Goal: Task Accomplishment & Management: Manage account settings

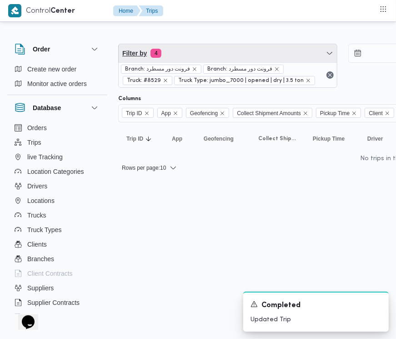
drag, startPoint x: 232, startPoint y: 48, endPoint x: 233, endPoint y: 52, distance: 4.6
click at [232, 48] on span "Filter by 4" at bounding box center [228, 53] width 218 height 18
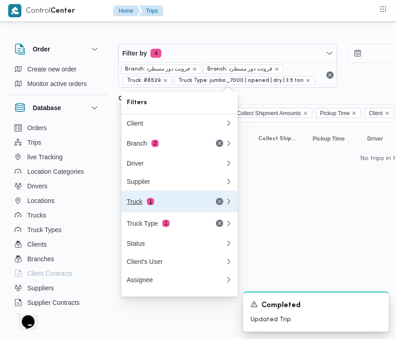
click at [183, 205] on div "Truck 1" at bounding box center [165, 201] width 76 height 7
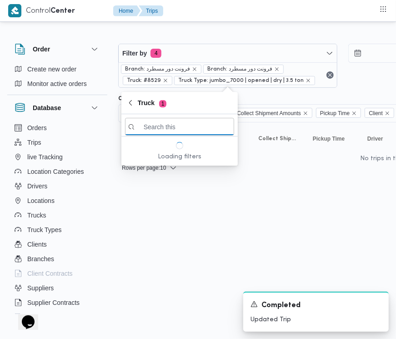
paste input "9283"
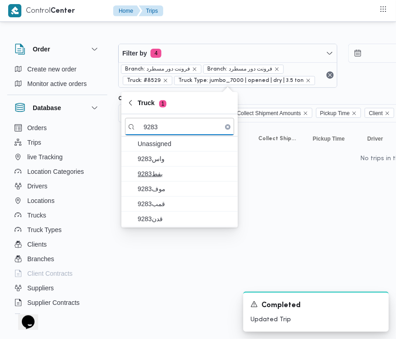
type input "9283"
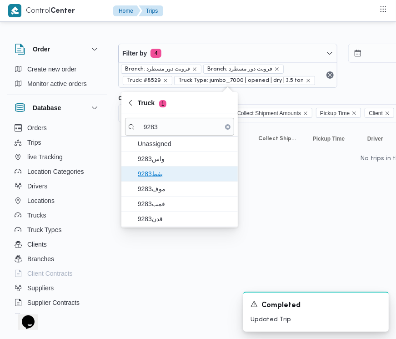
click at [148, 173] on span "9283بفط" at bounding box center [185, 173] width 95 height 11
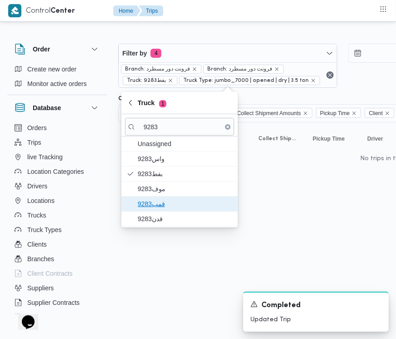
click at [153, 199] on span "قمب9283" at bounding box center [185, 203] width 95 height 11
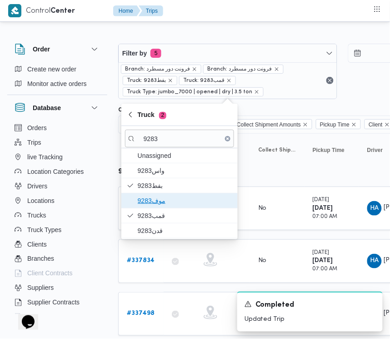
click at [151, 196] on span "9283موف" at bounding box center [185, 200] width 95 height 11
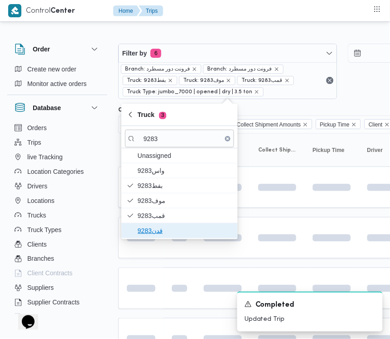
click at [151, 232] on span "قدن9283" at bounding box center [185, 230] width 95 height 11
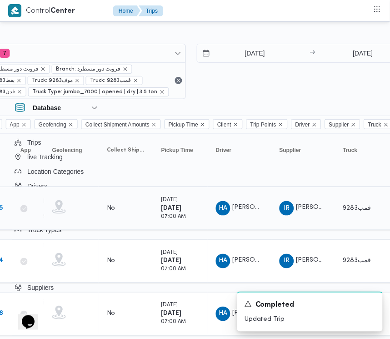
scroll to position [0, 161]
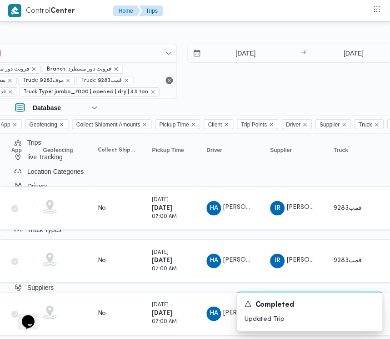
click at [253, 44] on div "[DATE] → [DATE]" at bounding box center [297, 53] width 219 height 19
click at [248, 55] on input "[DATE]" at bounding box center [239, 53] width 103 height 18
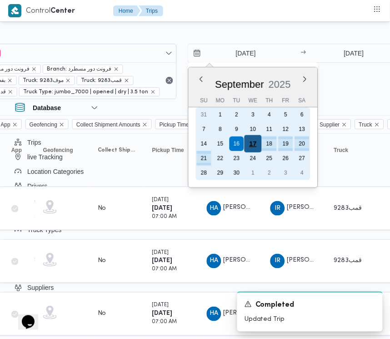
click at [251, 140] on div "17" at bounding box center [252, 143] width 17 height 17
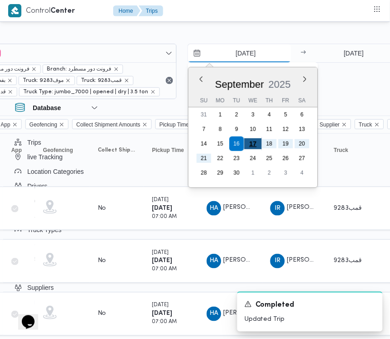
type input "[DATE]"
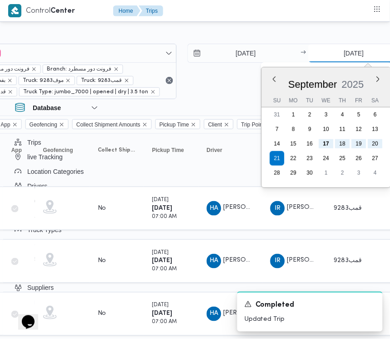
click at [342, 58] on input "[DATE]" at bounding box center [354, 53] width 90 height 18
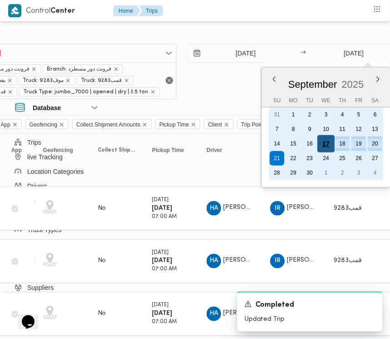
click at [324, 143] on div "17" at bounding box center [326, 143] width 17 height 17
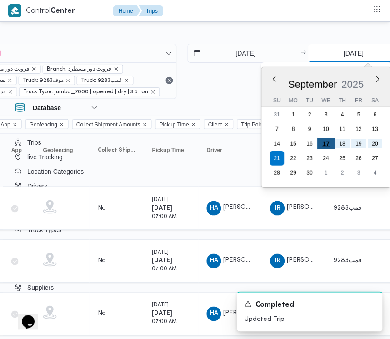
type input "[DATE]"
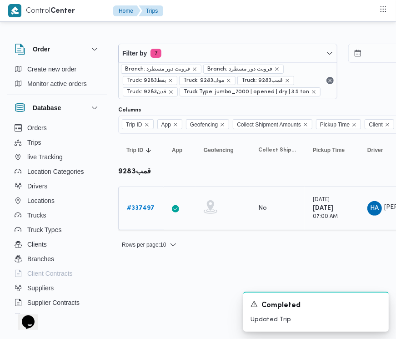
click at [146, 203] on link "# 337497" at bounding box center [141, 208] width 28 height 11
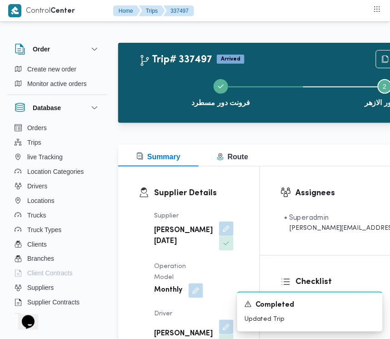
scroll to position [25, 0]
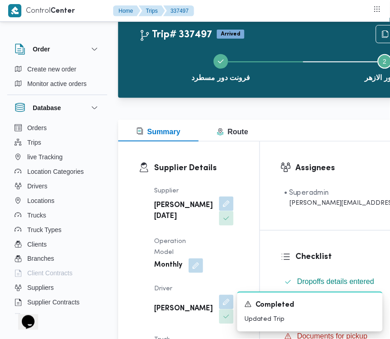
click at [389, 68] on div "Trip# 337497 Arrived Duplicate Trip فرونت دور مسطرد Step 2 is incomplete 2 كارف…" at bounding box center [301, 57] width 351 height 65
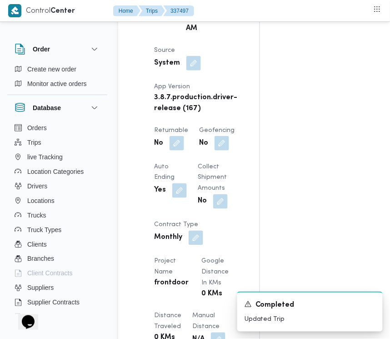
scroll to position [656, 0]
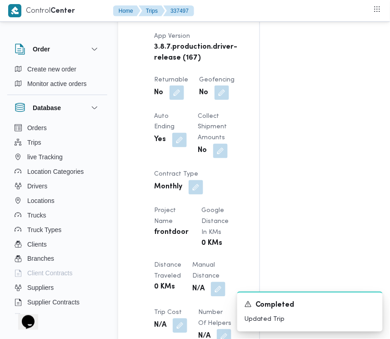
drag, startPoint x: 385, startPoint y: 142, endPoint x: 383, endPoint y: 165, distance: 23.3
click at [383, 165] on div "Assignees • Superadmin [EMAIL_ADDRESS][PERSON_NAME][DOMAIN_NAME] Checklist Drop…" at bounding box center [371, 174] width 223 height 1326
click at [380, 197] on div "Assignees • Superadmin [EMAIL_ADDRESS][PERSON_NAME][DOMAIN_NAME] Checklist Drop…" at bounding box center [371, 174] width 223 height 1326
click at [171, 100] on button "button" at bounding box center [177, 92] width 15 height 15
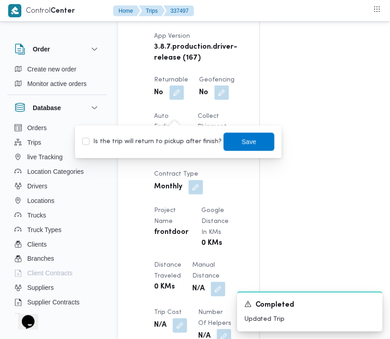
click at [166, 149] on div "Is the trip will return to pickup after finish? Save" at bounding box center [178, 142] width 194 height 20
click at [162, 144] on label "Is the trip will return to pickup after finish?" at bounding box center [152, 141] width 140 height 11
checkbox input "true"
click at [242, 146] on span "Save" at bounding box center [249, 141] width 15 height 11
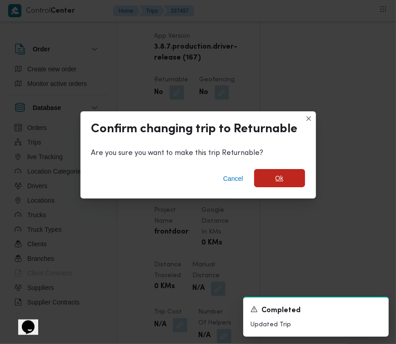
click at [276, 182] on span "Ok" at bounding box center [280, 178] width 8 height 11
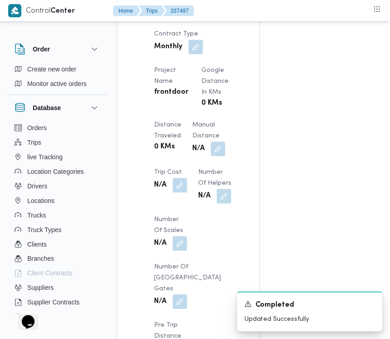
scroll to position [830, 0]
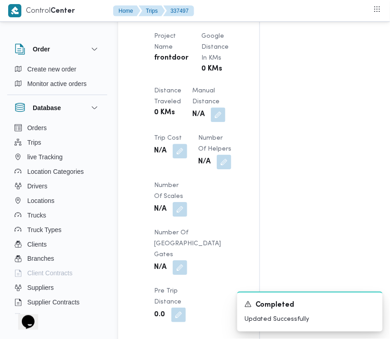
drag, startPoint x: 387, startPoint y: 156, endPoint x: 389, endPoint y: 206, distance: 49.6
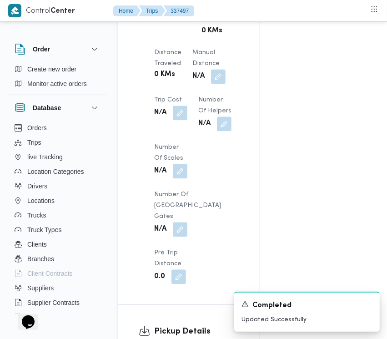
scroll to position [1165, 0]
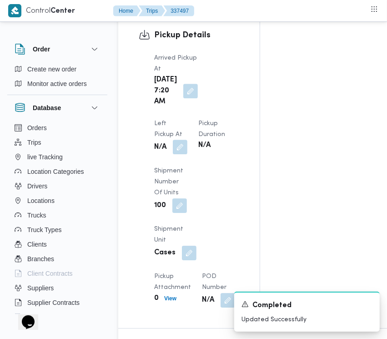
click at [187, 140] on button "button" at bounding box center [180, 147] width 15 height 15
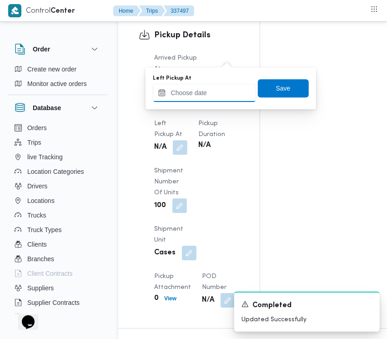
click at [221, 95] on input "Left Pickup At" at bounding box center [204, 93] width 103 height 18
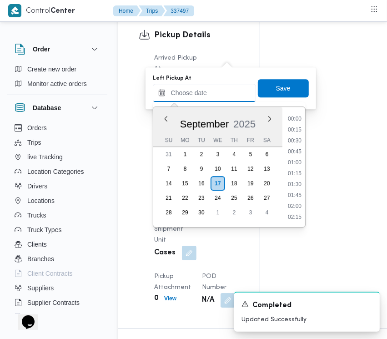
scroll to position [414, 0]
click at [302, 149] on li "10:15" at bounding box center [294, 151] width 21 height 9
type input "[DATE] 10:15"
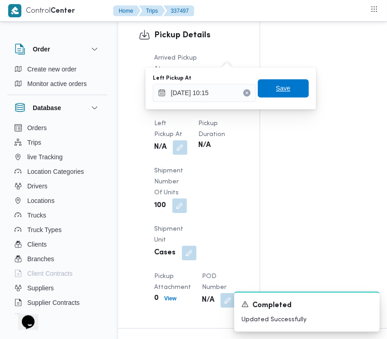
click at [280, 87] on span "Save" at bounding box center [283, 88] width 15 height 11
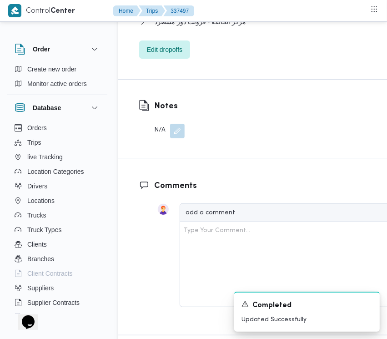
scroll to position [1650, 0]
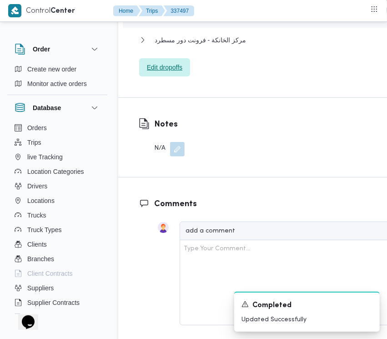
click at [161, 76] on span "Edit dropoffs" at bounding box center [164, 67] width 51 height 18
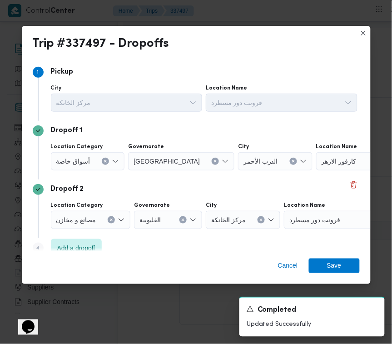
click at [88, 163] on span "أسواق خاصة" at bounding box center [73, 161] width 34 height 10
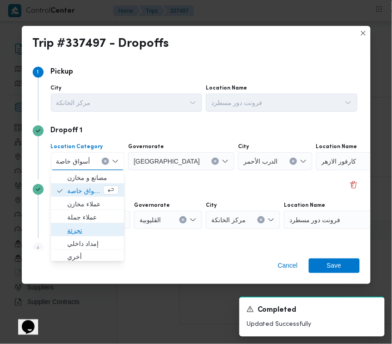
click at [99, 231] on span "تجزئة" at bounding box center [92, 230] width 51 height 11
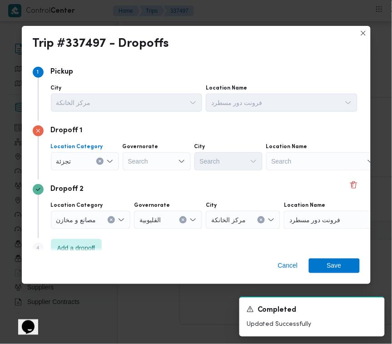
click at [153, 160] on div "Search" at bounding box center [157, 161] width 68 height 18
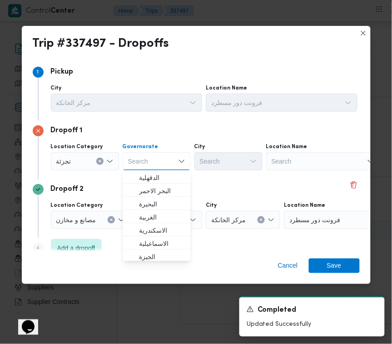
paste input "[PERSON_NAME]"
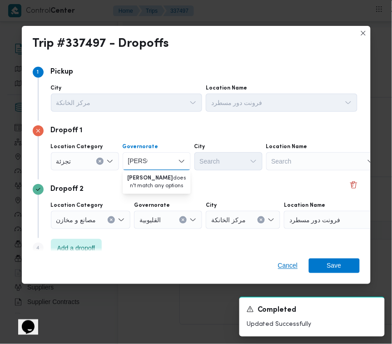
type input "[PERSON_NAME]"
click at [295, 265] on span "Cancel" at bounding box center [288, 266] width 20 height 11
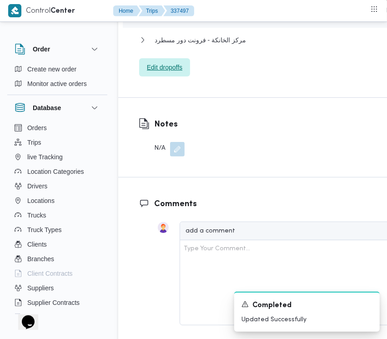
click at [158, 73] on span "Edit dropoffs" at bounding box center [164, 67] width 35 height 11
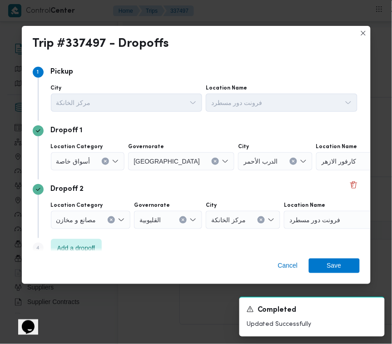
click at [107, 161] on button "Clear input" at bounding box center [105, 161] width 7 height 7
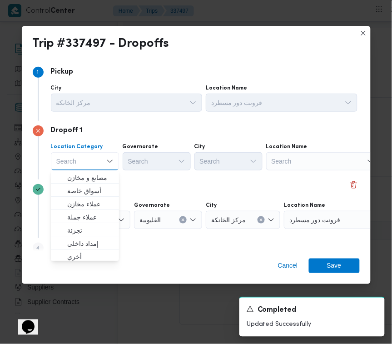
click at [346, 161] on div "Search" at bounding box center [323, 161] width 114 height 18
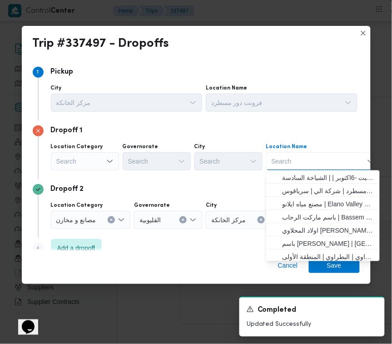
paste input "[PERSON_NAME]"
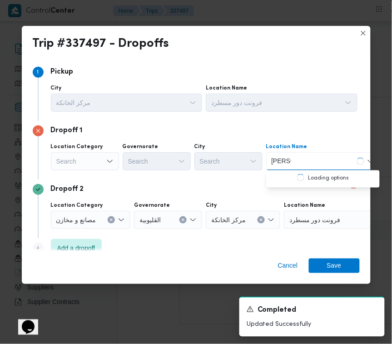
type input "[PERSON_NAME]"
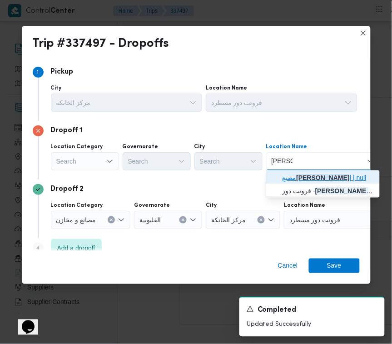
click at [315, 178] on span "مصنع زي كولا | | null" at bounding box center [329, 177] width 92 height 11
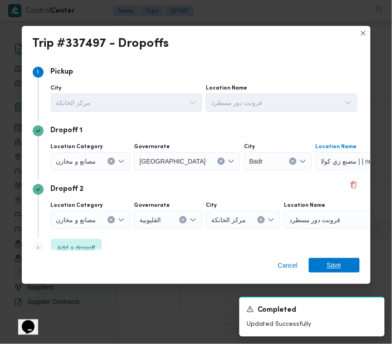
click at [334, 264] on span "Save" at bounding box center [334, 265] width 15 height 15
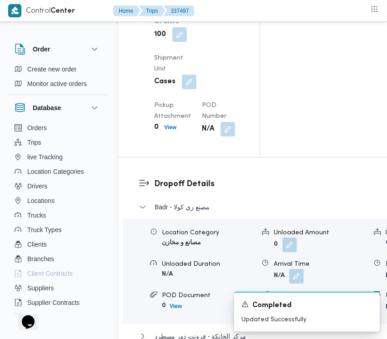
scroll to position [1058, 0]
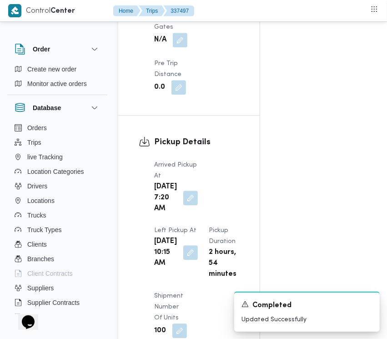
drag, startPoint x: 386, startPoint y: 164, endPoint x: 385, endPoint y: 151, distance: 12.3
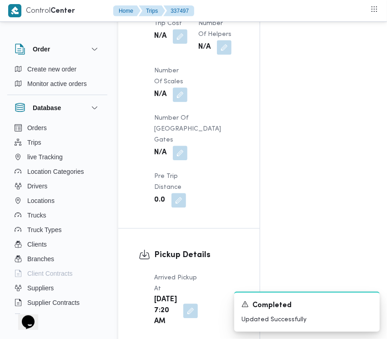
scroll to position [883, 0]
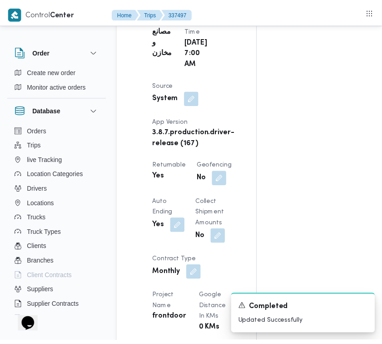
scroll to position [0, 0]
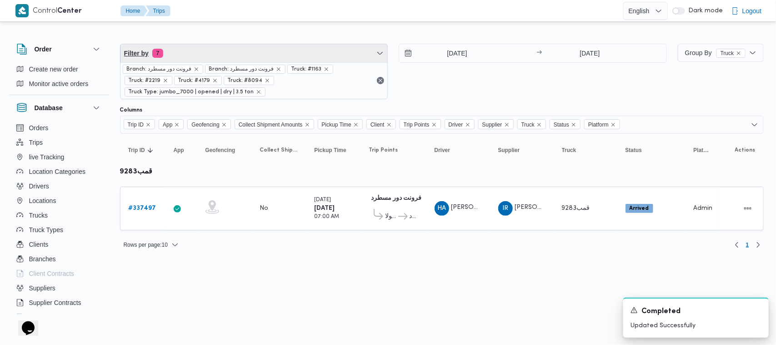
click at [253, 50] on span "Filter by 7" at bounding box center [254, 53] width 267 height 18
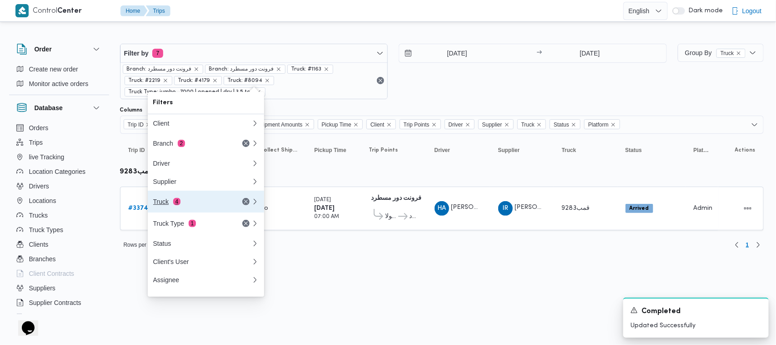
click at [223, 205] on div "Truck 4" at bounding box center [191, 201] width 76 height 7
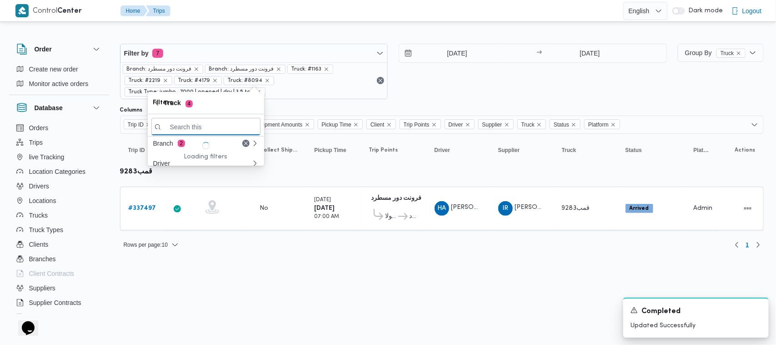
paste input "7952"
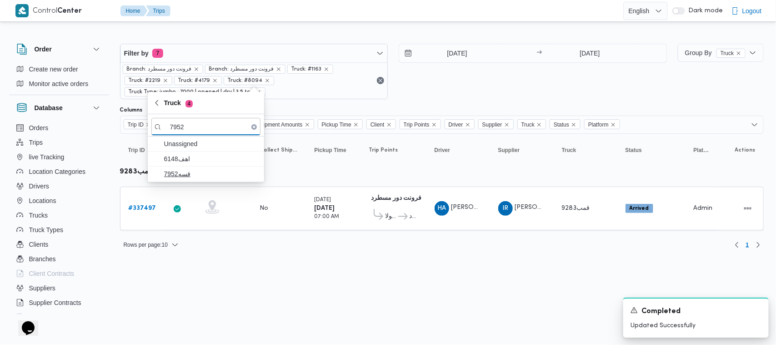
type input "7952"
click at [195, 177] on span "قسه7952" at bounding box center [211, 173] width 95 height 11
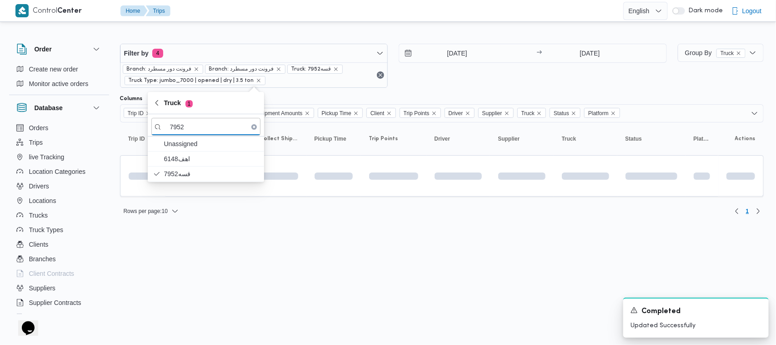
click at [200, 254] on html "Control Center Home Trips English عربي Dark mode Logout Order Create new order …" at bounding box center [388, 172] width 776 height 345
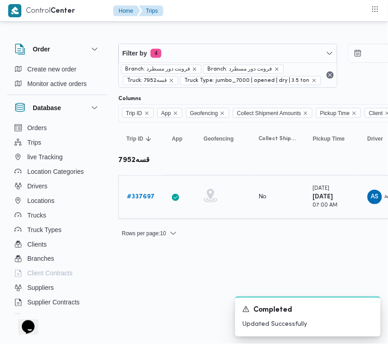
click at [143, 196] on b "# 337697" at bounding box center [141, 197] width 28 height 6
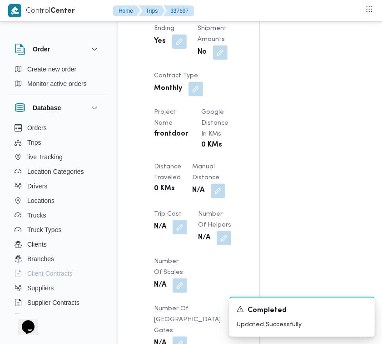
scroll to position [762, 0]
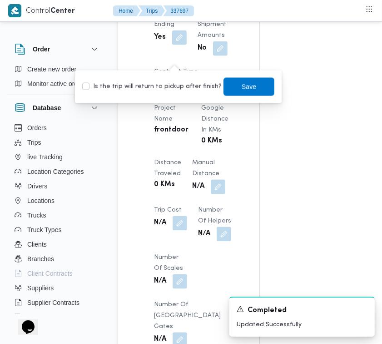
click at [177, 90] on label "Is the trip will return to pickup after finish?" at bounding box center [152, 86] width 140 height 11
checkbox input "true"
click at [242, 81] on span "Save" at bounding box center [249, 86] width 15 height 11
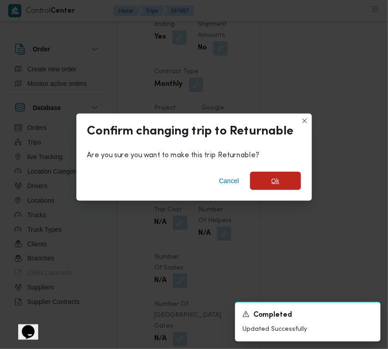
click at [278, 178] on span "Ok" at bounding box center [275, 181] width 8 height 11
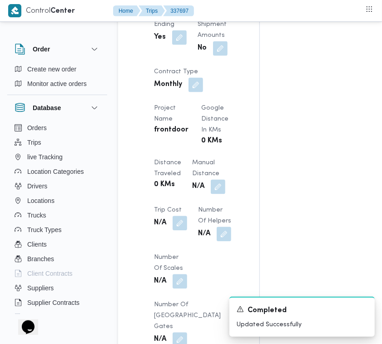
scroll to position [1062, 0]
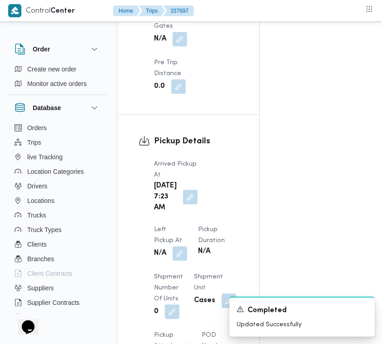
drag, startPoint x: 382, startPoint y: 190, endPoint x: 382, endPoint y: 201, distance: 11.4
drag, startPoint x: 216, startPoint y: 211, endPoint x: 222, endPoint y: 214, distance: 6.3
click at [188, 245] on div "N/A" at bounding box center [170, 253] width 35 height 16
click at [187, 246] on button "button" at bounding box center [180, 253] width 15 height 15
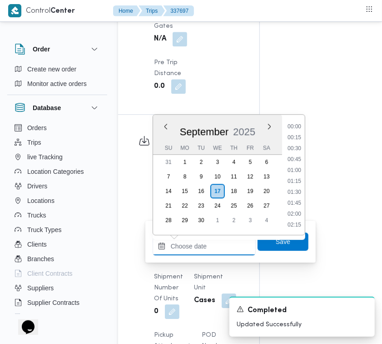
click at [226, 246] on input "Left Pickup At" at bounding box center [204, 246] width 103 height 18
click at [301, 183] on li "10:45" at bounding box center [294, 181] width 21 height 9
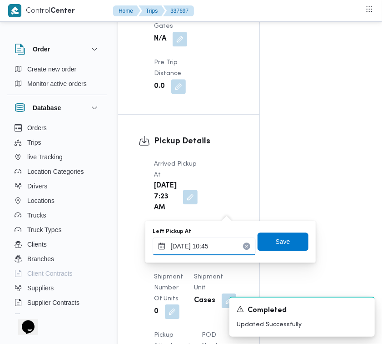
click at [221, 246] on input "[DATE] 10:45" at bounding box center [204, 246] width 103 height 18
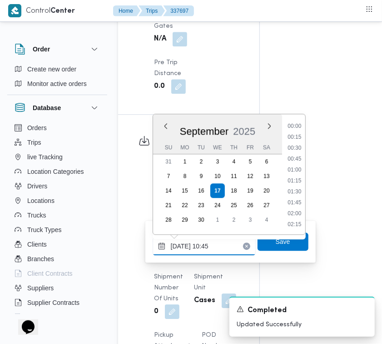
scroll to position [414, 0]
click at [291, 161] on li "10:15" at bounding box center [294, 159] width 21 height 9
type input "[DATE] 10:15"
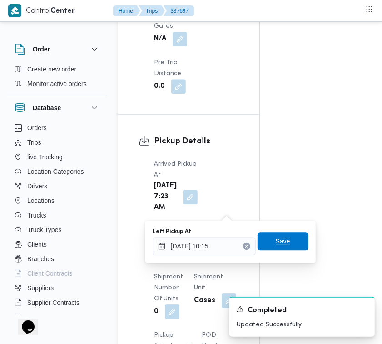
click at [281, 246] on span "Save" at bounding box center [283, 241] width 15 height 11
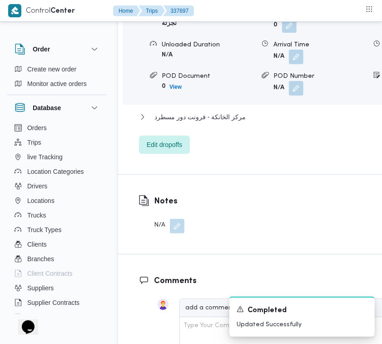
scroll to position [1547, 0]
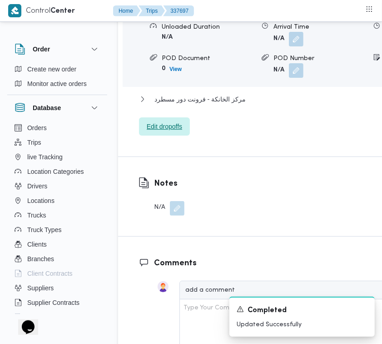
click at [184, 136] on span "Edit dropoffs" at bounding box center [164, 126] width 51 height 18
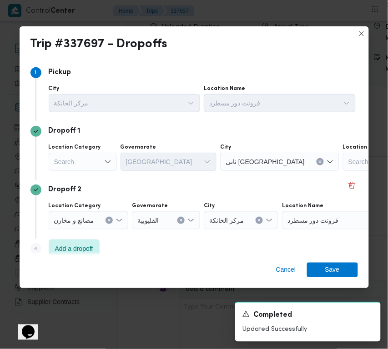
click at [84, 153] on div "Search" at bounding box center [83, 162] width 68 height 18
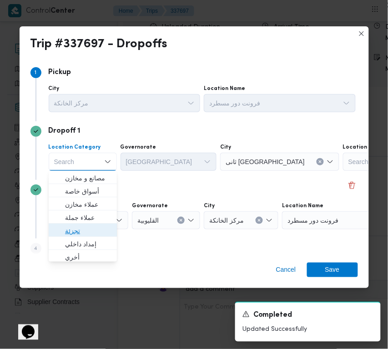
click at [70, 232] on span "تجزئة" at bounding box center [88, 231] width 46 height 11
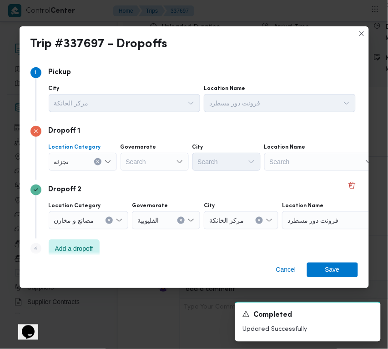
click at [98, 158] on button "Clear input" at bounding box center [97, 161] width 7 height 7
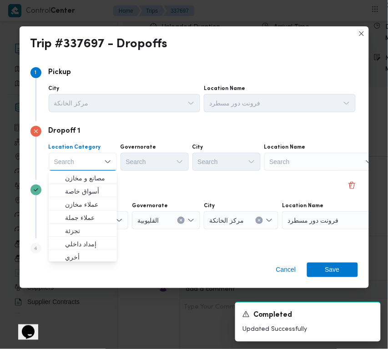
click at [289, 165] on div "Search" at bounding box center [321, 162] width 114 height 18
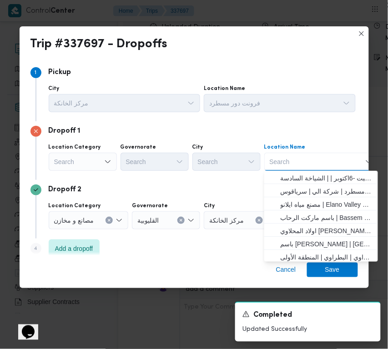
paste input "شبرامنت"
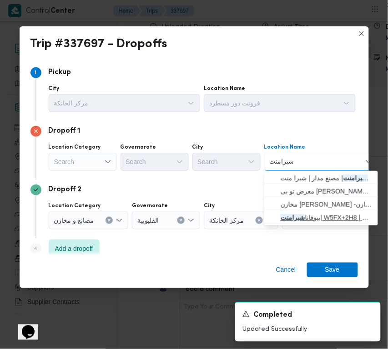
type input "شبرامنت"
click at [297, 216] on mark "شبرامنت" at bounding box center [293, 217] width 25 height 7
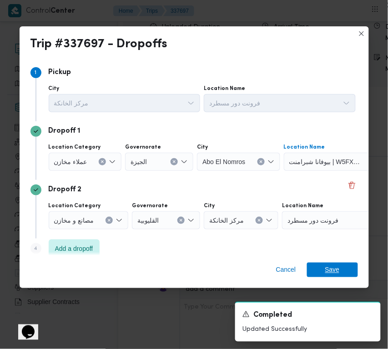
click at [336, 271] on span "Save" at bounding box center [332, 270] width 15 height 15
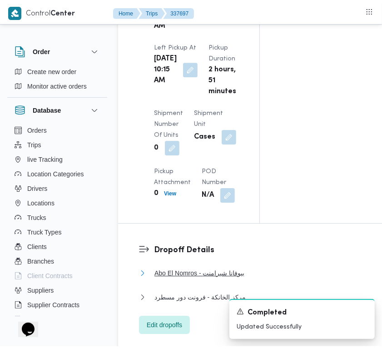
scroll to position [0, 0]
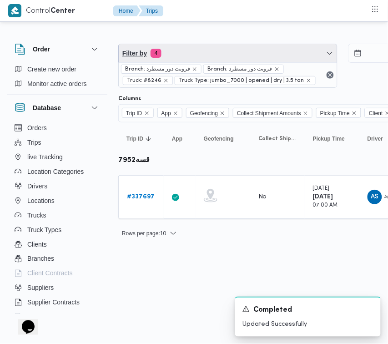
click at [193, 49] on span "Filter by 4" at bounding box center [228, 53] width 218 height 18
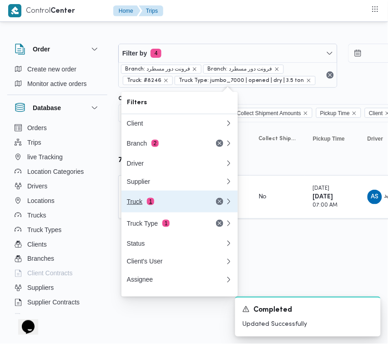
click at [162, 205] on div "Truck 1" at bounding box center [165, 201] width 76 height 7
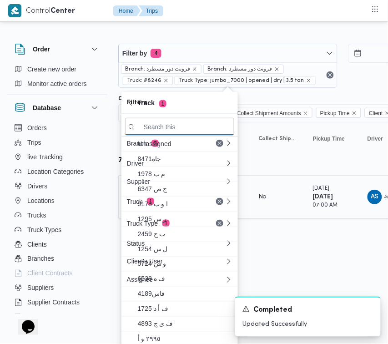
paste input "6348"
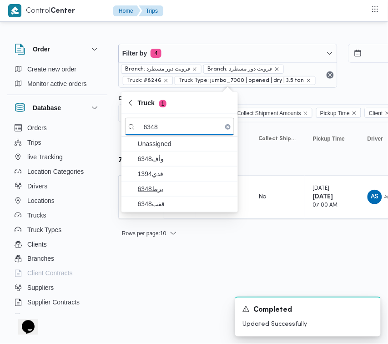
type input "6348"
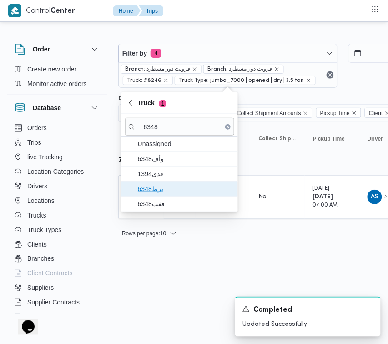
click at [155, 189] on span "برط6348" at bounding box center [185, 188] width 95 height 11
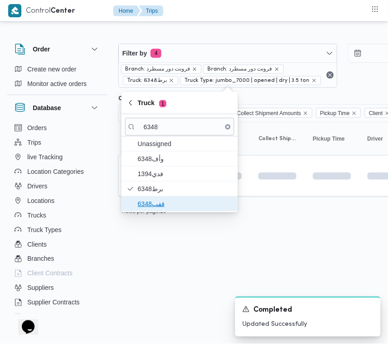
click at [155, 203] on span "قفب6348" at bounding box center [185, 203] width 95 height 11
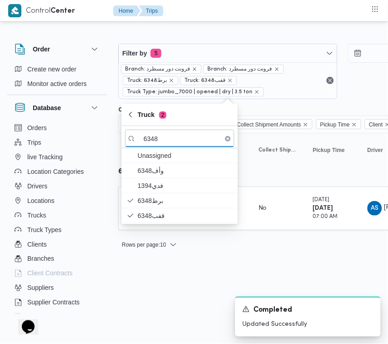
click at [213, 255] on div "Rows per page : 10 1" at bounding box center [391, 245] width 557 height 22
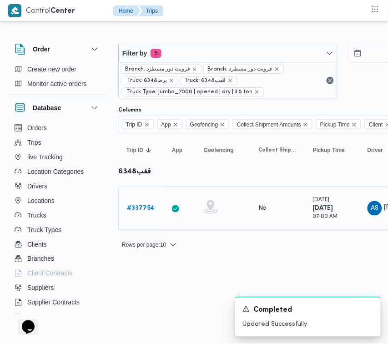
click at [142, 211] on b "# 337754" at bounding box center [141, 208] width 28 height 6
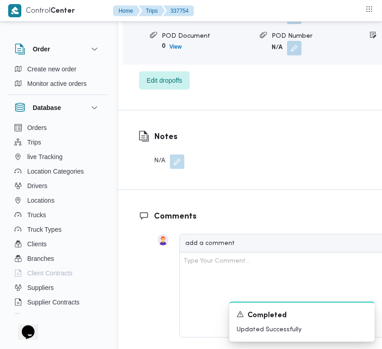
scroll to position [1626, 0]
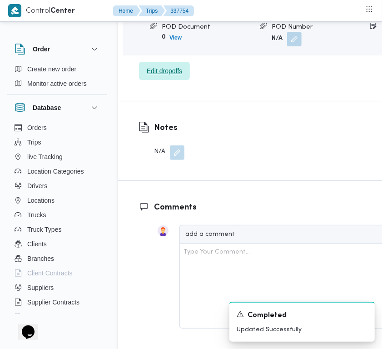
click at [161, 76] on span "Edit dropoffs" at bounding box center [164, 70] width 35 height 11
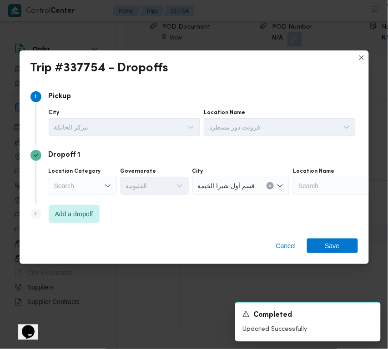
click at [105, 188] on icon "Open list of options" at bounding box center [107, 185] width 7 height 7
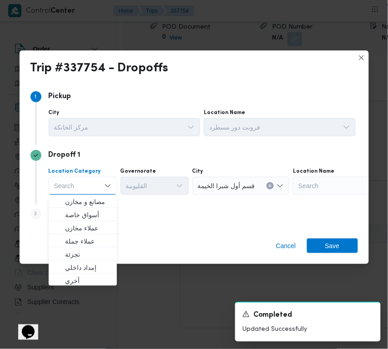
click at [132, 211] on div "Step 3 is disabled 3 Add a dropoff" at bounding box center [193, 216] width 327 height 24
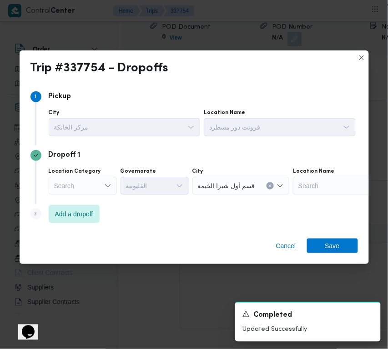
click at [91, 185] on div "Search" at bounding box center [83, 186] width 68 height 18
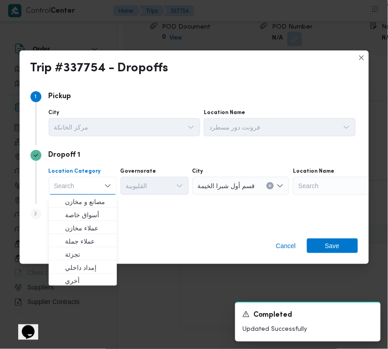
click at [269, 185] on icon "Clear input" at bounding box center [270, 186] width 2 height 2
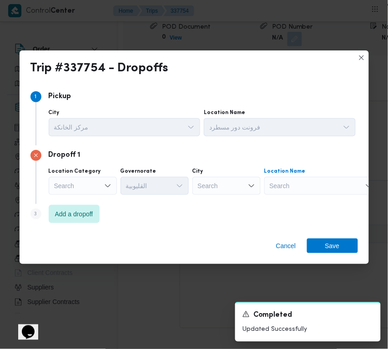
click at [299, 185] on div "Search" at bounding box center [321, 186] width 114 height 18
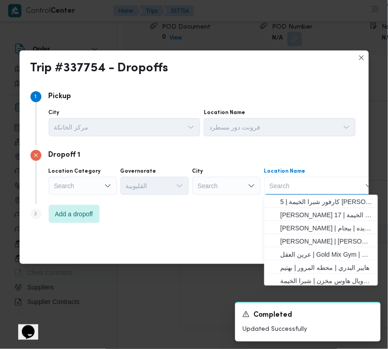
paste input "شبرامنت"
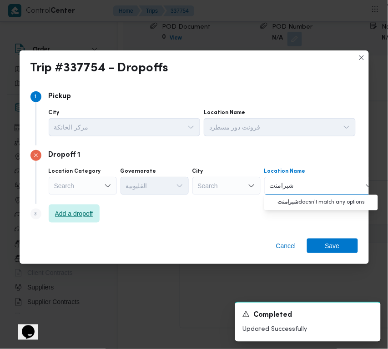
click at [96, 215] on span "Add a dropoff" at bounding box center [74, 214] width 51 height 18
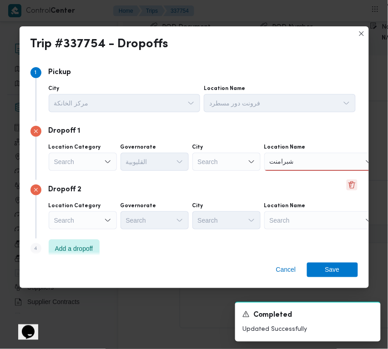
click at [347, 181] on button "Delete" at bounding box center [352, 185] width 11 height 11
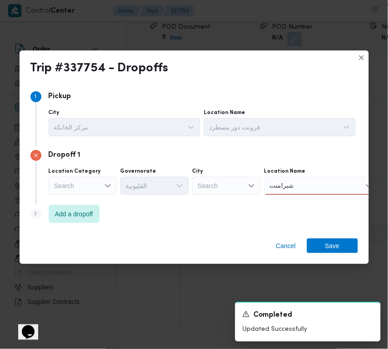
click at [96, 183] on div "Search" at bounding box center [83, 186] width 68 height 18
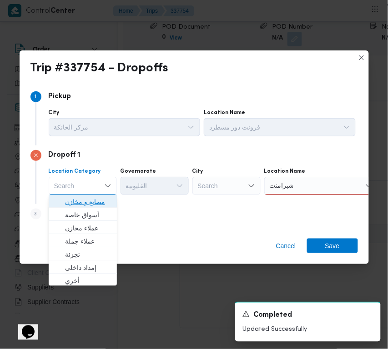
click at [92, 196] on span "مصانع و مخازن" at bounding box center [82, 202] width 61 height 15
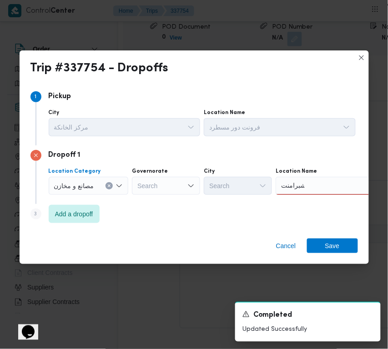
click at [105, 187] on div "مصانع و مخازن Combo box. Selected. مصانع و مخازن. Press Backspace to delete مصا…" at bounding box center [89, 186] width 80 height 18
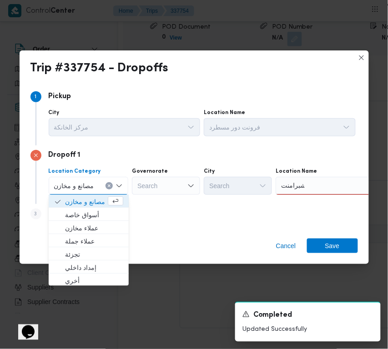
click at [109, 184] on icon "Clear input" at bounding box center [109, 186] width 4 height 4
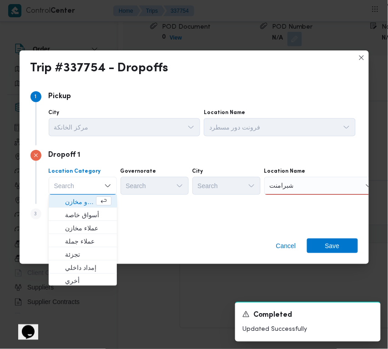
click at [314, 190] on div "شبرامنت شبرامنت" at bounding box center [321, 186] width 114 height 18
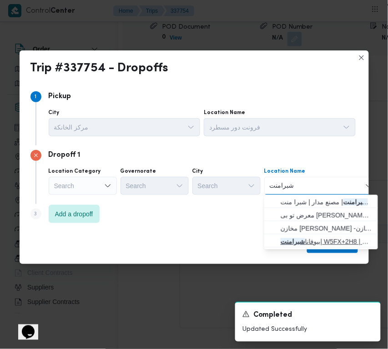
type input "شبرامنت"
click at [309, 238] on span "بيوفانا شبرامنت | W5FX+2H8 | شبرا منت" at bounding box center [327, 241] width 92 height 11
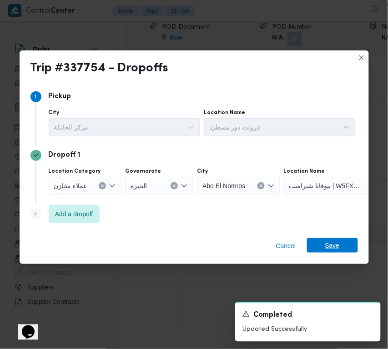
click at [324, 248] on span "Save" at bounding box center [332, 245] width 51 height 15
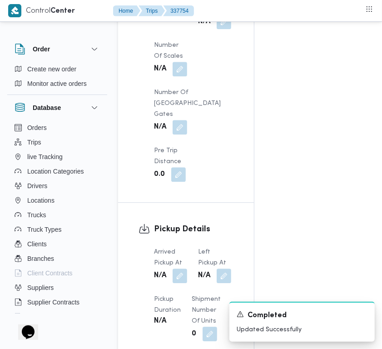
scroll to position [708, 0]
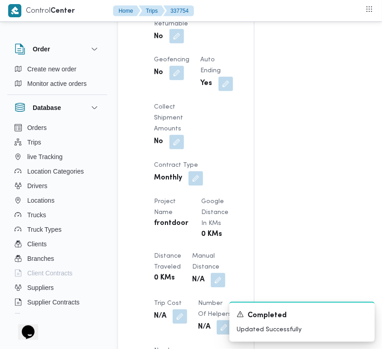
drag, startPoint x: 200, startPoint y: 95, endPoint x: 208, endPoint y: 105, distance: 12.6
click at [184, 44] on span at bounding box center [174, 37] width 19 height 15
click at [184, 44] on button "button" at bounding box center [177, 36] width 15 height 15
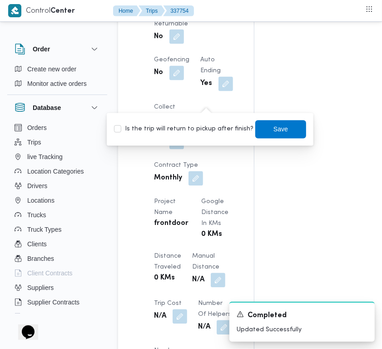
click at [192, 124] on label "Is the trip will return to pickup after finish?" at bounding box center [184, 129] width 140 height 11
checkbox input "true"
click at [261, 128] on span "Save" at bounding box center [281, 129] width 51 height 18
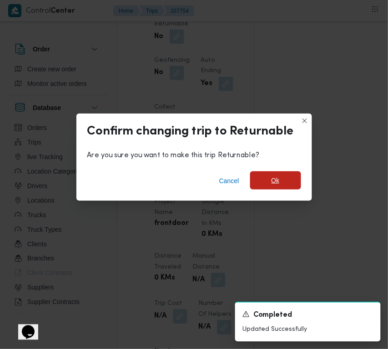
click at [281, 180] on span "Ok" at bounding box center [275, 180] width 51 height 18
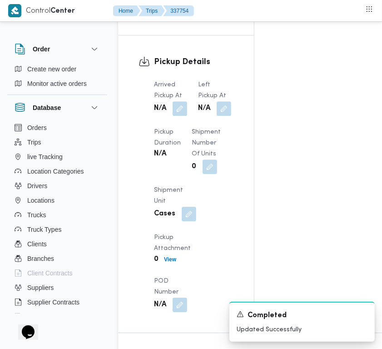
scroll to position [1187, 0]
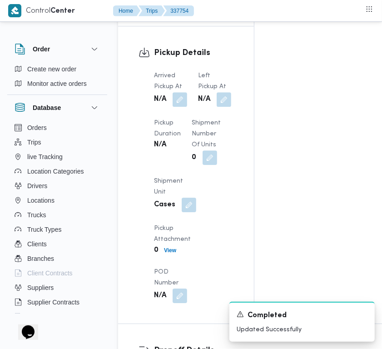
drag, startPoint x: 378, startPoint y: 187, endPoint x: 376, endPoint y: 207, distance: 20.1
click at [376, 207] on div "Order Create new order Monitor active orders Database Orders Trips live Trackin…" at bounding box center [191, 14] width 382 height 2344
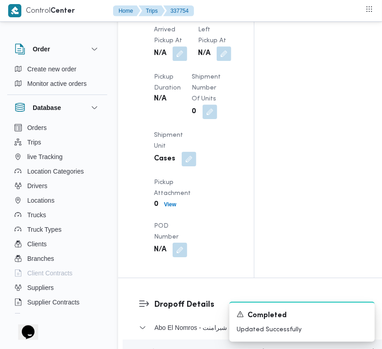
scroll to position [1265, 0]
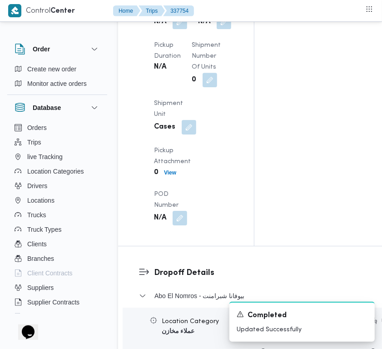
click at [192, 214] on div "Arrived Pickup At N/A Left Pickup At N/A Pickup Duration N/A Shipment Number of…" at bounding box center [194, 109] width 90 height 244
click at [188, 30] on div "N/A" at bounding box center [170, 22] width 35 height 16
drag, startPoint x: 182, startPoint y: 219, endPoint x: 184, endPoint y: 223, distance: 4.9
click at [182, 29] on button "button" at bounding box center [180, 22] width 15 height 15
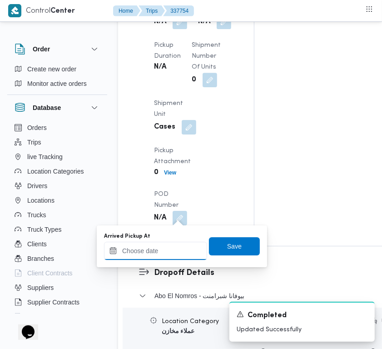
click at [185, 251] on input "Arrived Pickup At" at bounding box center [155, 251] width 103 height 18
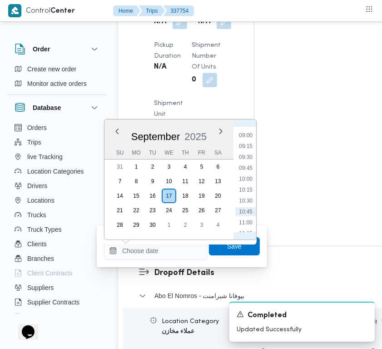
scroll to position [325, 0]
click at [249, 143] on li "07:45" at bounding box center [246, 144] width 21 height 9
type input "[DATE] 07:45"
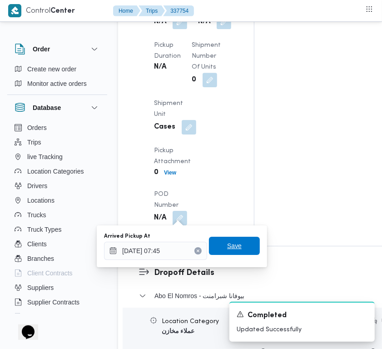
click at [227, 239] on span "Save" at bounding box center [234, 246] width 51 height 18
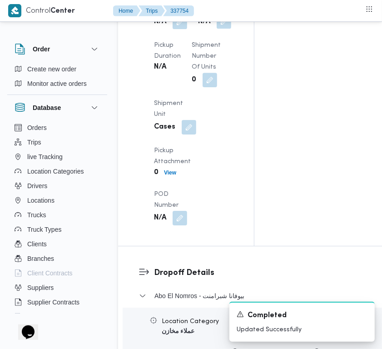
click at [217, 29] on button "button" at bounding box center [224, 21] width 15 height 15
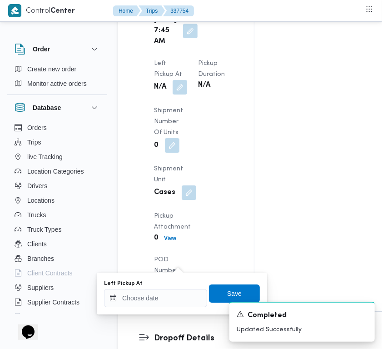
click at [160, 307] on div "Left Pickup At Save" at bounding box center [182, 293] width 158 height 29
click at [162, 300] on div at bounding box center [155, 298] width 103 height 18
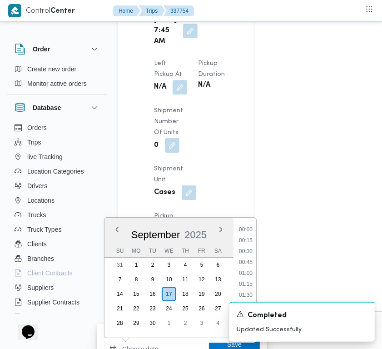
scroll to position [414, 0]
click at [251, 256] on ul "00:00 00:15 00:30 00:45 01:00 01:15 01:30 01:45 02:00 02:15 02:30 02:45 03:00 0…" at bounding box center [246, 278] width 21 height 106
click at [251, 248] on li "10:00" at bounding box center [246, 251] width 21 height 9
type input "[DATE] 10:00"
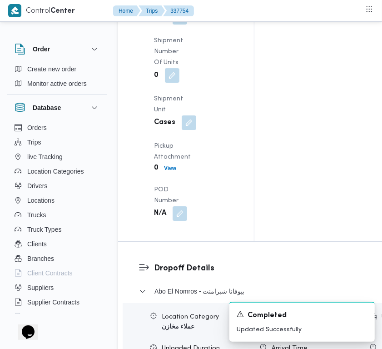
scroll to position [1339, 0]
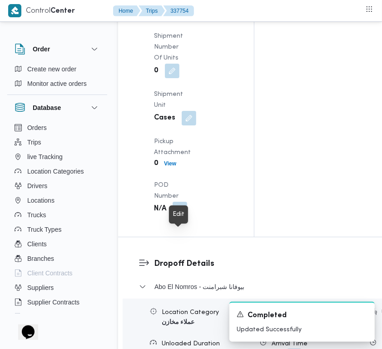
click at [181, 20] on button "button" at bounding box center [180, 12] width 15 height 15
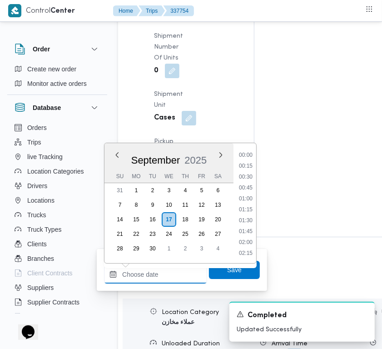
drag, startPoint x: 173, startPoint y: 276, endPoint x: 192, endPoint y: 268, distance: 20.2
click at [173, 276] on input "Left Pickup At" at bounding box center [155, 275] width 103 height 18
click at [249, 186] on li "10:15" at bounding box center [246, 188] width 21 height 9
type input "[DATE] 10:15"
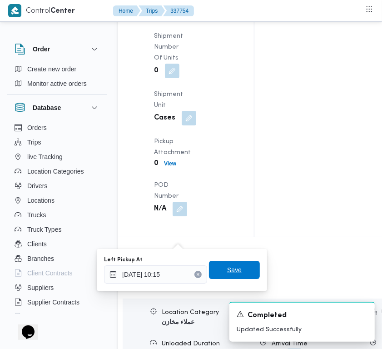
click at [227, 266] on span "Save" at bounding box center [234, 270] width 15 height 11
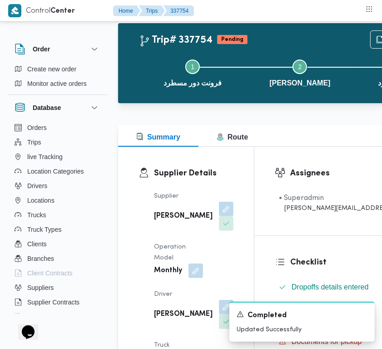
scroll to position [0, 0]
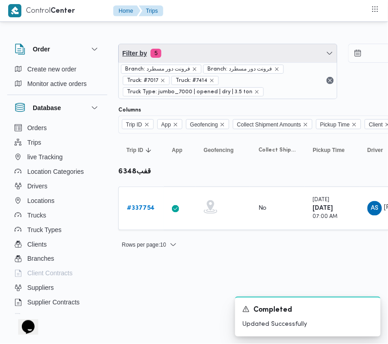
click at [211, 52] on span "Filter by 5" at bounding box center [228, 53] width 218 height 18
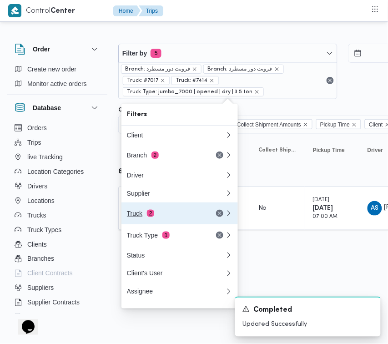
click at [165, 217] on div "Truck 2" at bounding box center [165, 213] width 76 height 7
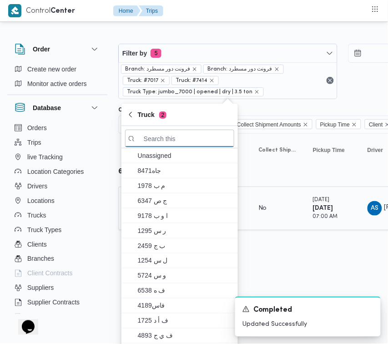
paste input "5481"
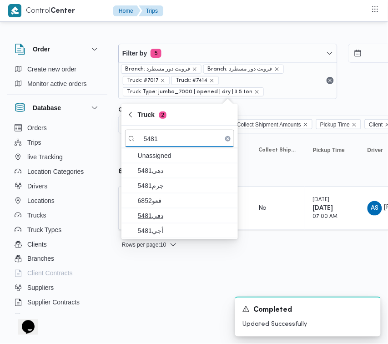
type input "5481"
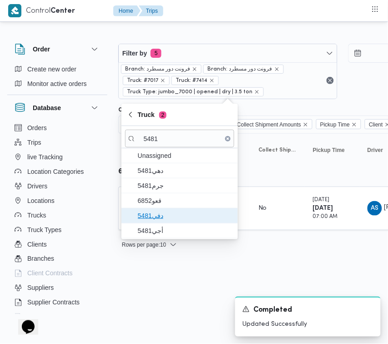
click at [160, 215] on span "دفي5481" at bounding box center [185, 215] width 95 height 11
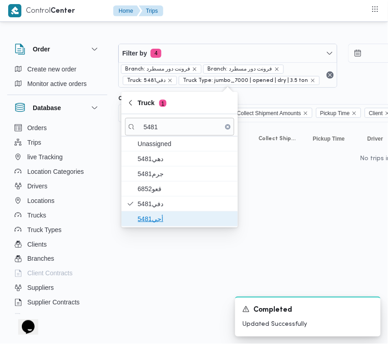
click at [155, 224] on span "أجي5481" at bounding box center [185, 218] width 95 height 11
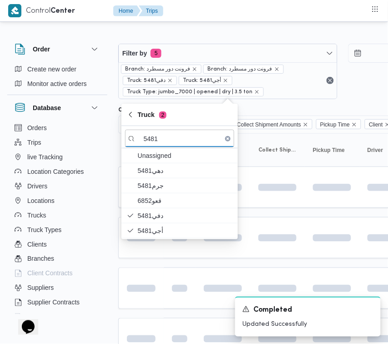
click at [177, 314] on html "Control Center Home Trips Order Create new order Monitor active orders Database…" at bounding box center [194, 172] width 388 height 344
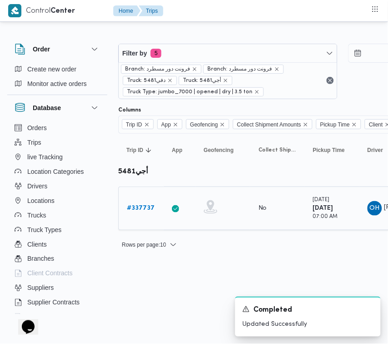
click at [139, 205] on b "# 337737" at bounding box center [141, 208] width 28 height 6
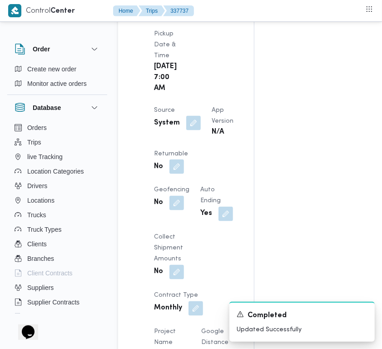
scroll to position [659, 0]
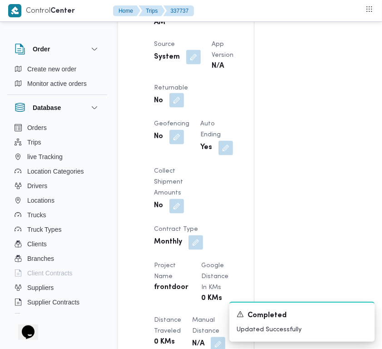
click at [184, 108] on button "button" at bounding box center [177, 100] width 15 height 15
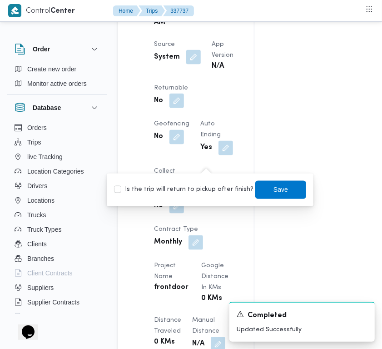
click at [211, 190] on label "Is the trip will return to pickup after finish?" at bounding box center [184, 190] width 140 height 11
checkbox input "true"
click at [274, 186] on span "Save" at bounding box center [281, 189] width 15 height 11
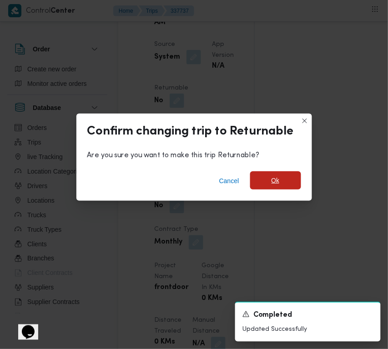
click at [271, 188] on span "Ok" at bounding box center [275, 180] width 51 height 18
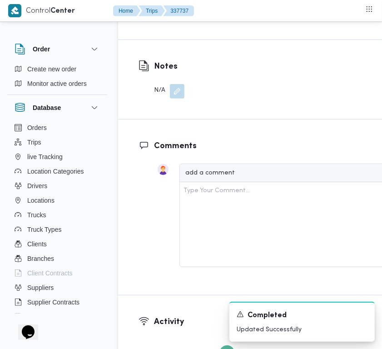
scroll to position [1718, 0]
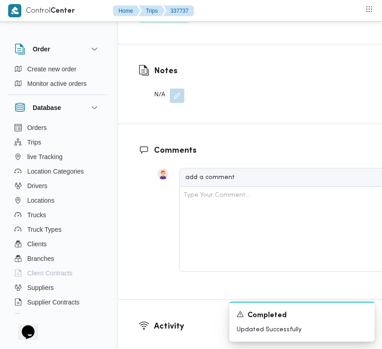
click at [182, 20] on span "Edit dropoffs" at bounding box center [164, 14] width 35 height 11
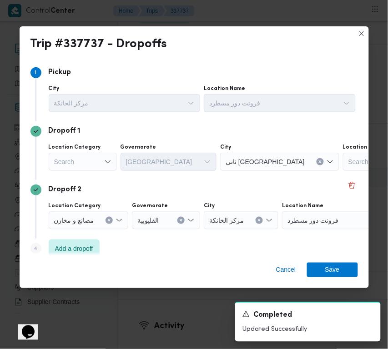
click at [87, 163] on div "Search" at bounding box center [83, 162] width 68 height 18
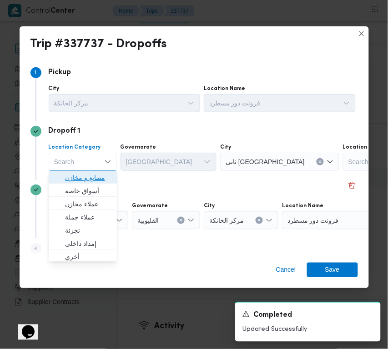
click at [92, 179] on span "مصانع و مخازن" at bounding box center [88, 178] width 46 height 11
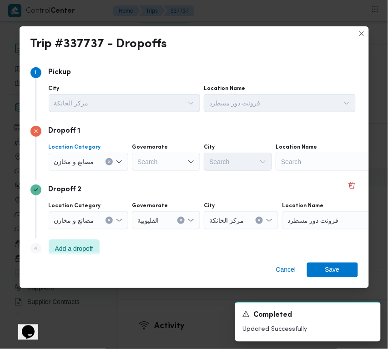
click at [106, 162] on button "Clear input" at bounding box center [109, 161] width 7 height 7
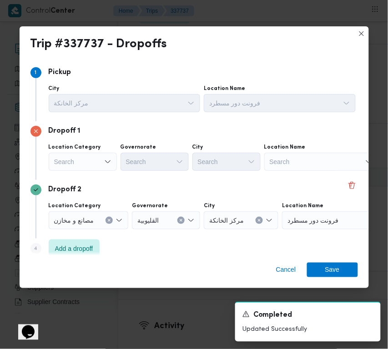
click at [324, 166] on div "Search" at bounding box center [321, 162] width 114 height 18
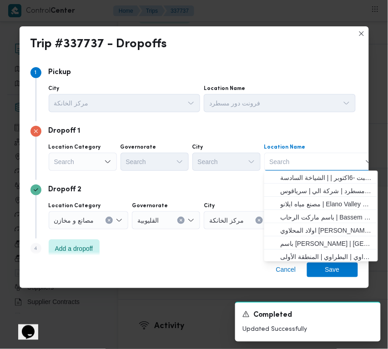
paste input "شبرامنت"
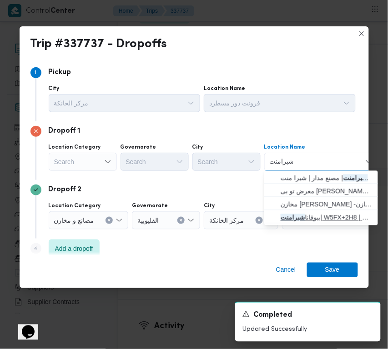
type input "شبرامنت"
click at [314, 219] on span "بيوفانا شبرامنت | W5FX+2H8 | شبرا منت" at bounding box center [327, 217] width 92 height 11
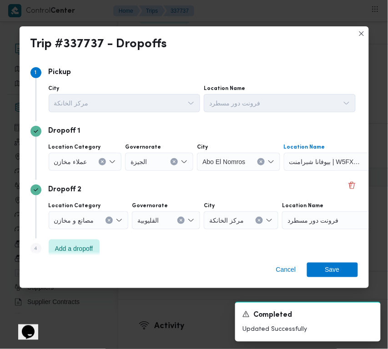
drag, startPoint x: 297, startPoint y: 192, endPoint x: 326, endPoint y: 218, distance: 38.9
click at [297, 191] on div "Dropoff 2" at bounding box center [193, 190] width 327 height 11
click at [349, 268] on span "Save" at bounding box center [332, 270] width 51 height 15
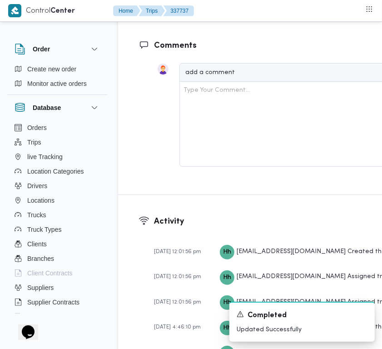
scroll to position [1412, 0]
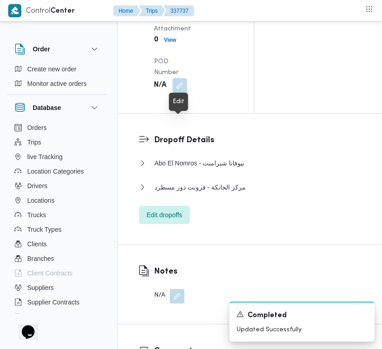
drag, startPoint x: 181, startPoint y: 122, endPoint x: 182, endPoint y: 130, distance: 7.9
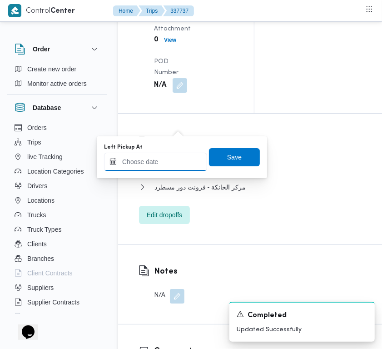
click at [179, 153] on input "Left Pickup At" at bounding box center [155, 162] width 103 height 18
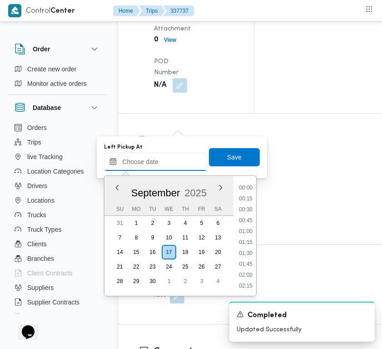
scroll to position [414, 0]
click at [254, 189] on li "09:30" at bounding box center [246, 188] width 21 height 9
type input "[DATE] 09:30"
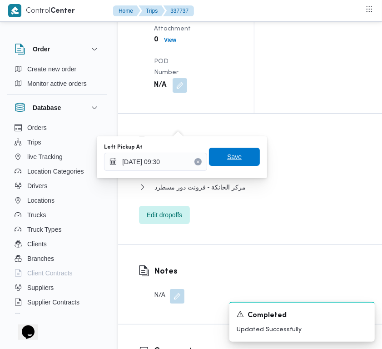
click at [244, 161] on span "Save" at bounding box center [234, 157] width 51 height 18
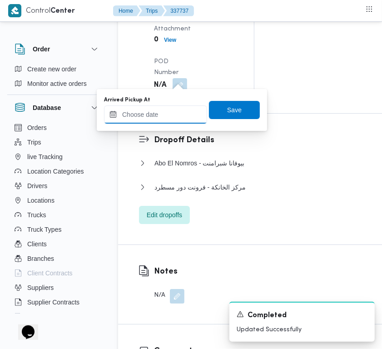
click at [183, 107] on input "Arrived Pickup At" at bounding box center [155, 115] width 103 height 18
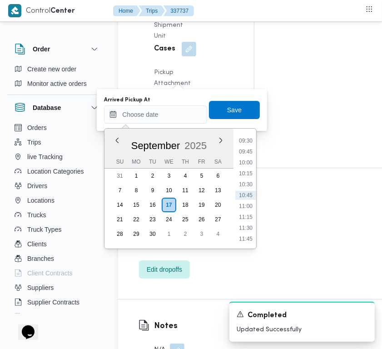
click at [257, 147] on div "Previous Month Next month [DATE] [DATE] Su Mo Tu We Th Fr Sa 31 1 2 3 4 5 6 7 8…" at bounding box center [180, 188] width 153 height 121
click at [247, 140] on li "07:30" at bounding box center [246, 142] width 21 height 9
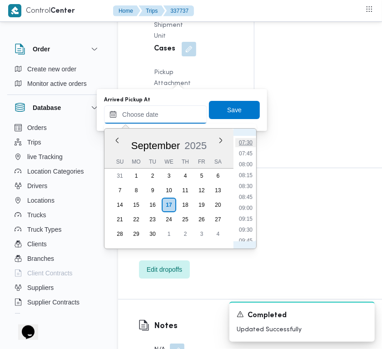
type input "[DATE] 07:30"
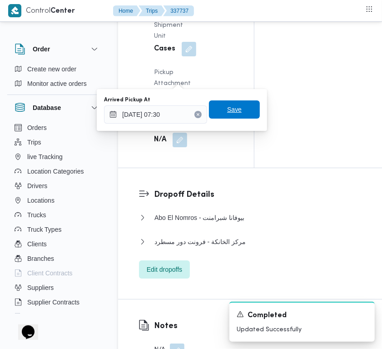
click at [231, 107] on span "Save" at bounding box center [234, 109] width 15 height 11
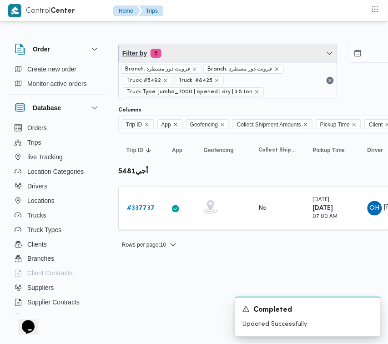
click at [180, 53] on span "Filter by 5" at bounding box center [228, 53] width 218 height 18
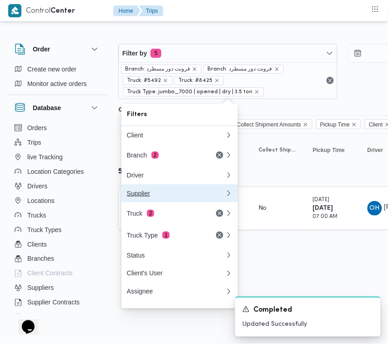
click at [166, 202] on button "Supplier" at bounding box center [179, 193] width 116 height 18
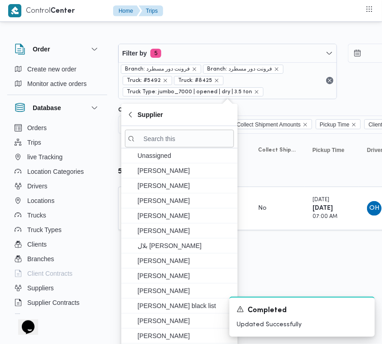
click at [190, 44] on div "Filter by 5 Branch: فرونت دور مسطرد Branch: فرونت دور مسطرد Truck: #5492 Truck:…" at bounding box center [227, 71] width 219 height 55
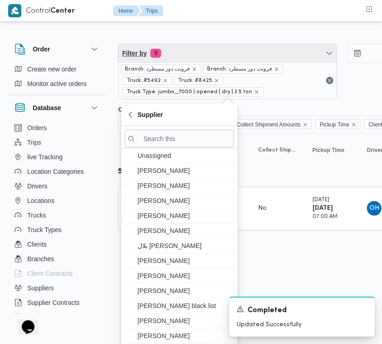
click at [192, 50] on span "Filter by 5" at bounding box center [228, 53] width 218 height 18
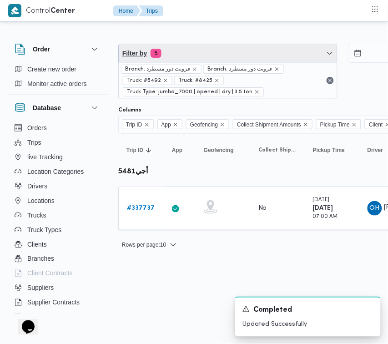
click at [185, 52] on span "Filter by 5" at bounding box center [228, 53] width 218 height 18
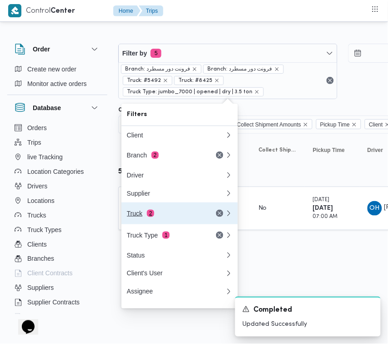
click at [176, 224] on button "Truck 2" at bounding box center [179, 213] width 116 height 22
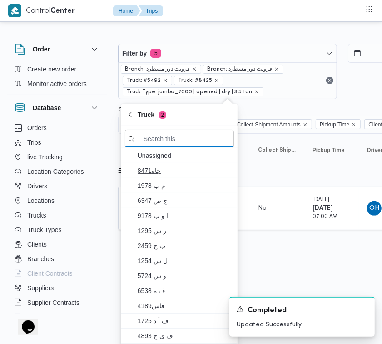
paste input "رمط497"
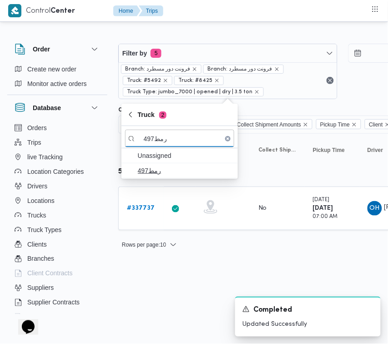
type input "رمط497"
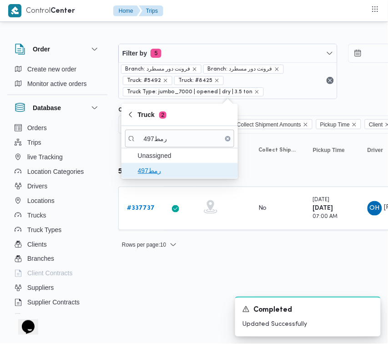
click at [162, 166] on span "رمط497" at bounding box center [185, 170] width 95 height 11
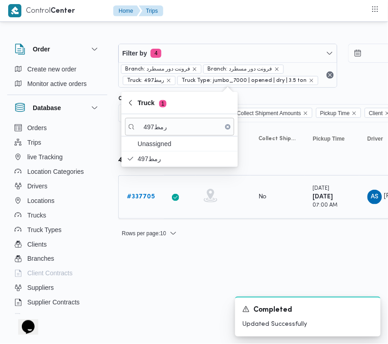
click at [135, 199] on b "# 337705" at bounding box center [141, 197] width 28 height 6
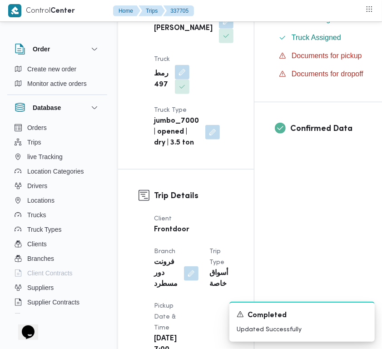
scroll to position [612, 0]
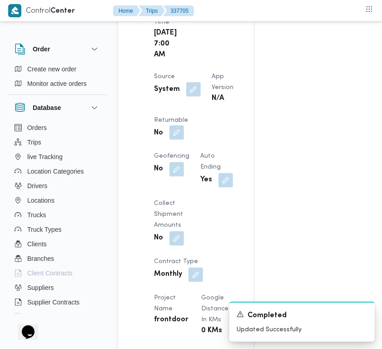
click at [184, 140] on button "button" at bounding box center [177, 133] width 15 height 15
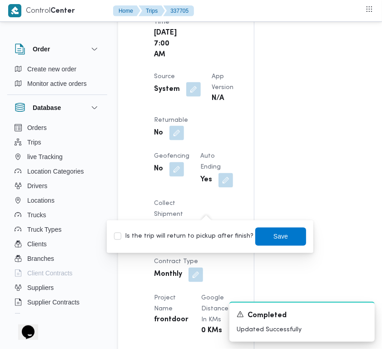
drag, startPoint x: 201, startPoint y: 231, endPoint x: 212, endPoint y: 239, distance: 14.0
click at [201, 233] on label "Is the trip will return to pickup after finish?" at bounding box center [184, 236] width 140 height 11
click at [284, 240] on span "Save" at bounding box center [281, 236] width 51 height 18
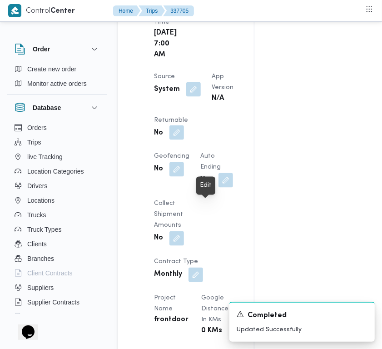
click at [184, 140] on button "button" at bounding box center [177, 133] width 15 height 15
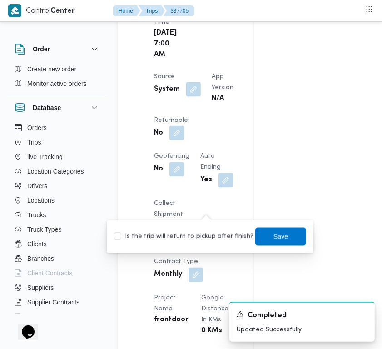
click at [207, 234] on label "Is the trip will return to pickup after finish?" at bounding box center [184, 236] width 140 height 11
checkbox input "true"
click at [278, 242] on span "Save" at bounding box center [281, 236] width 51 height 18
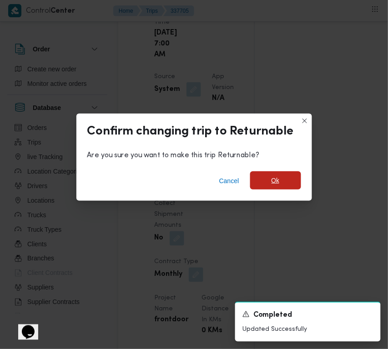
click at [286, 184] on span "Ok" at bounding box center [275, 180] width 51 height 18
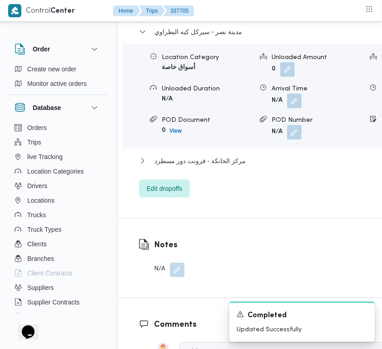
scroll to position [1835, 0]
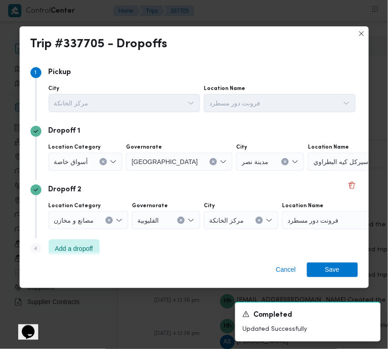
click at [87, 156] on div "أسواق خاصة" at bounding box center [86, 162] width 74 height 18
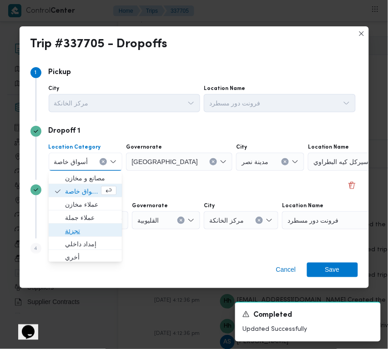
click at [88, 231] on span "تجزئة" at bounding box center [90, 231] width 51 height 11
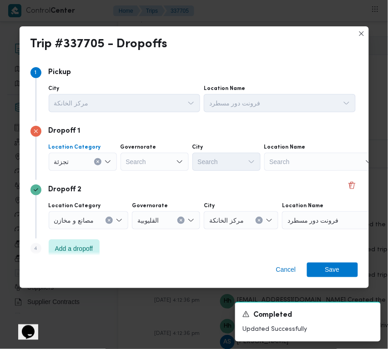
click at [98, 159] on button "Clear input" at bounding box center [97, 161] width 7 height 7
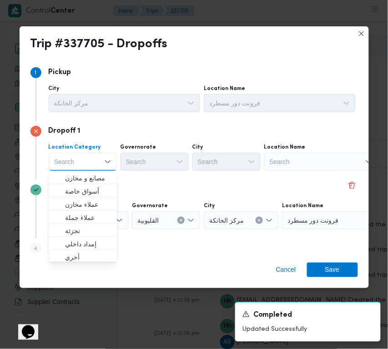
click at [315, 160] on div "Search" at bounding box center [321, 162] width 114 height 18
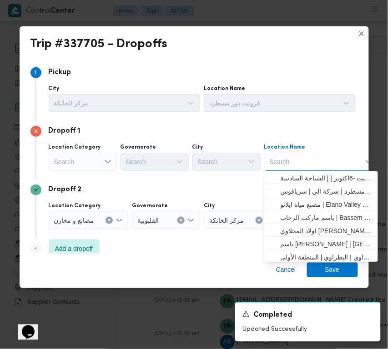
paste input "شبرامنت"
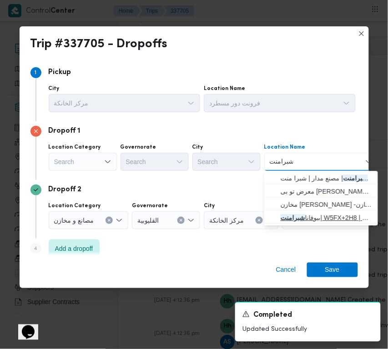
type input "شبرامنت"
click at [295, 214] on mark "شبرامنت" at bounding box center [293, 217] width 25 height 7
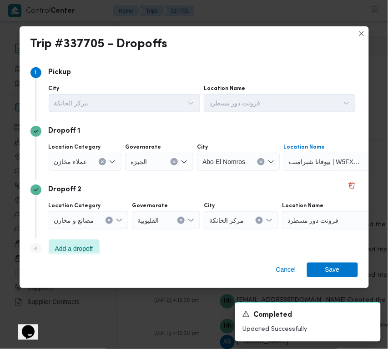
click at [272, 181] on div "Dropoff 2 Location Category مصانع و [GEOGRAPHIC_DATA] القليوبية City مركز الخان…" at bounding box center [193, 209] width 327 height 59
click at [326, 276] on span "Save" at bounding box center [332, 269] width 15 height 15
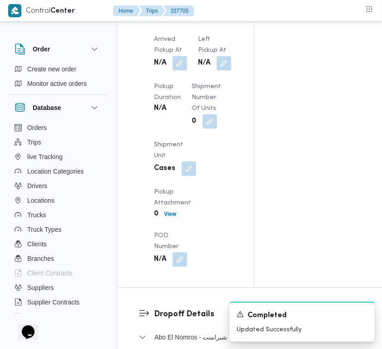
scroll to position [1351, 0]
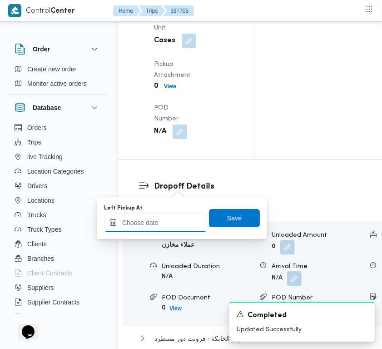
click at [174, 217] on input "Left Pickup At" at bounding box center [155, 223] width 103 height 18
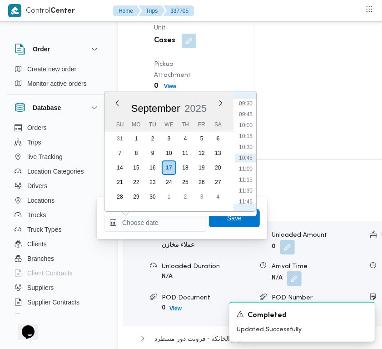
scroll to position [325, 0]
click at [248, 148] on li "08:30" at bounding box center [246, 149] width 21 height 9
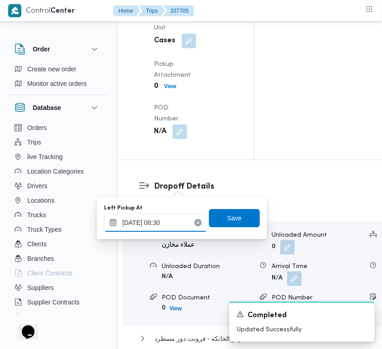
click at [177, 219] on input "[DATE] 08:30" at bounding box center [155, 223] width 103 height 18
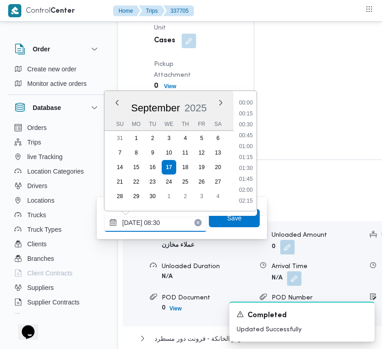
scroll to position [316, 0]
click at [247, 201] on div "Time 00:00 00:15 00:30 00:45 01:00 01:15 01:30 01:45 02:00 02:15 02:30 02:45 03…" at bounding box center [245, 151] width 23 height 120
click at [247, 200] on li "09:30" at bounding box center [246, 201] width 21 height 9
type input "[DATE] 09:30"
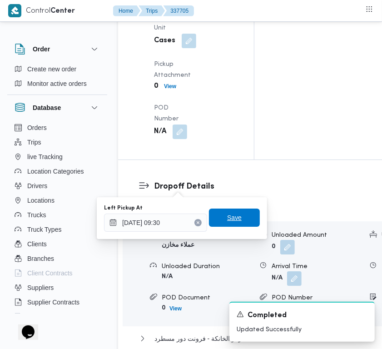
click at [244, 216] on span "Save" at bounding box center [234, 218] width 51 height 18
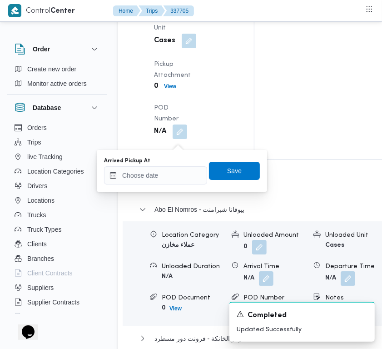
click at [176, 164] on div "Arrived Pickup At" at bounding box center [155, 170] width 103 height 27
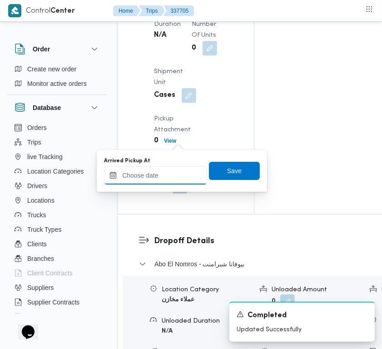
click at [193, 181] on input "Arrived Pickup At" at bounding box center [155, 175] width 103 height 18
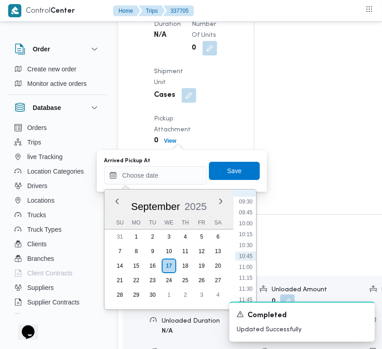
scroll to position [325, 0]
click at [250, 214] on li "07:45" at bounding box center [246, 214] width 21 height 9
type input "[DATE] 07:45"
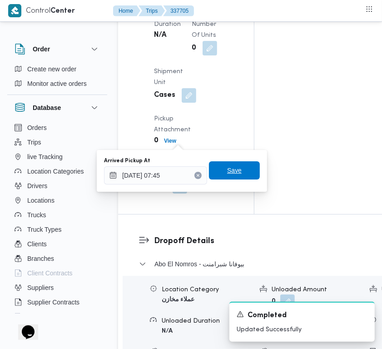
click at [234, 175] on span "Save" at bounding box center [234, 170] width 51 height 18
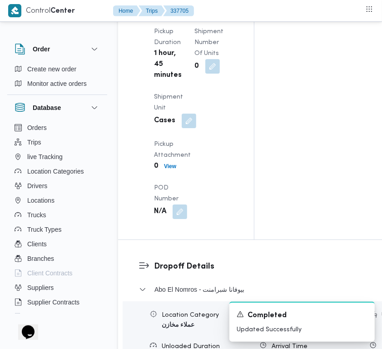
click at [235, 187] on div "Pickup Details Arrived Pickup At [DATE] 7:45 AM Left Pickup At [DATE] 9:30 AM P…" at bounding box center [186, 50] width 136 height 377
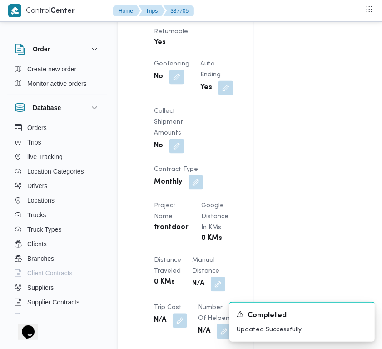
scroll to position [705, 0]
